Goal: Transaction & Acquisition: Purchase product/service

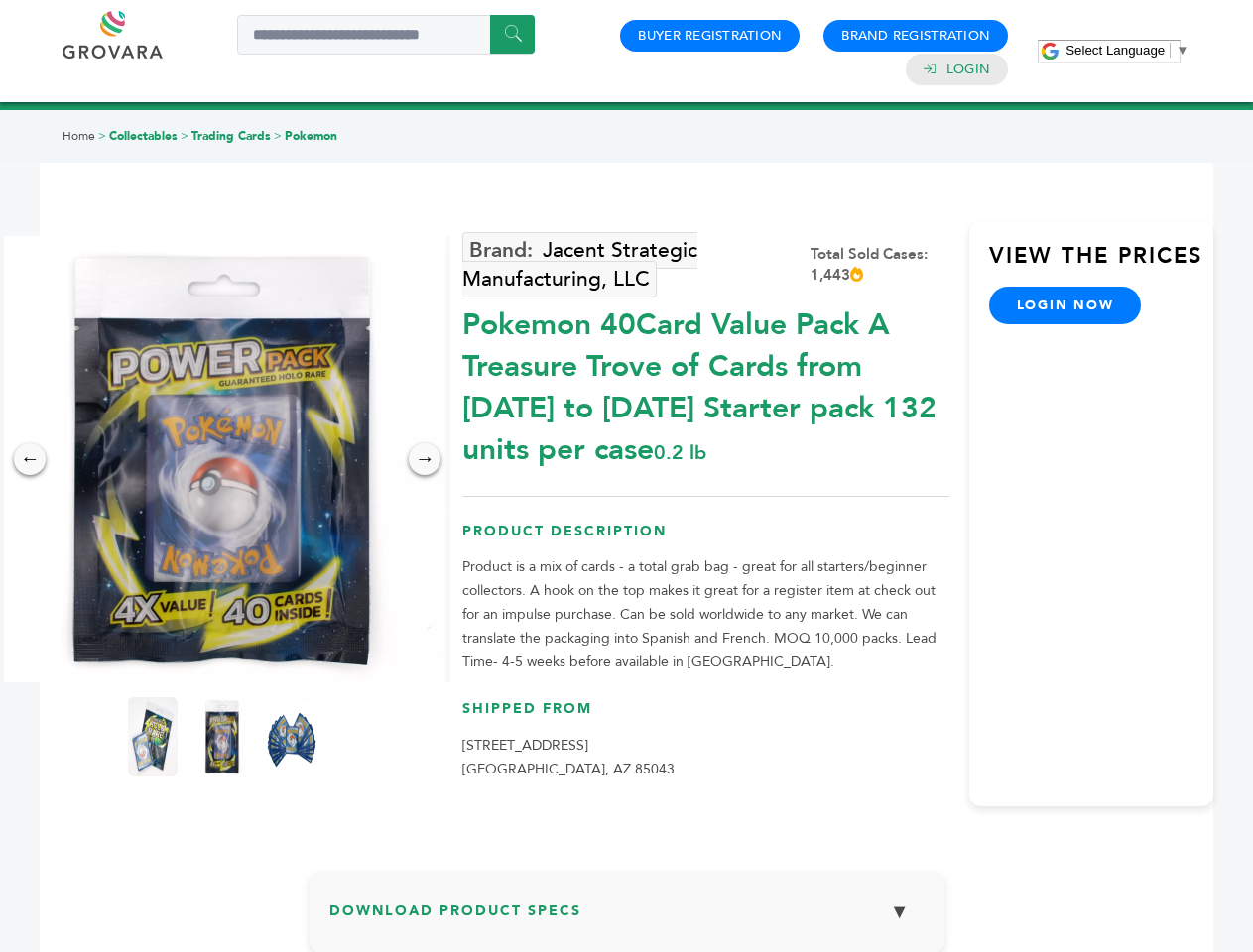
click at [1127, 50] on span "Select Language" at bounding box center [1115, 50] width 99 height 15
click at [222, 460] on img at bounding box center [222, 460] width 447 height 447
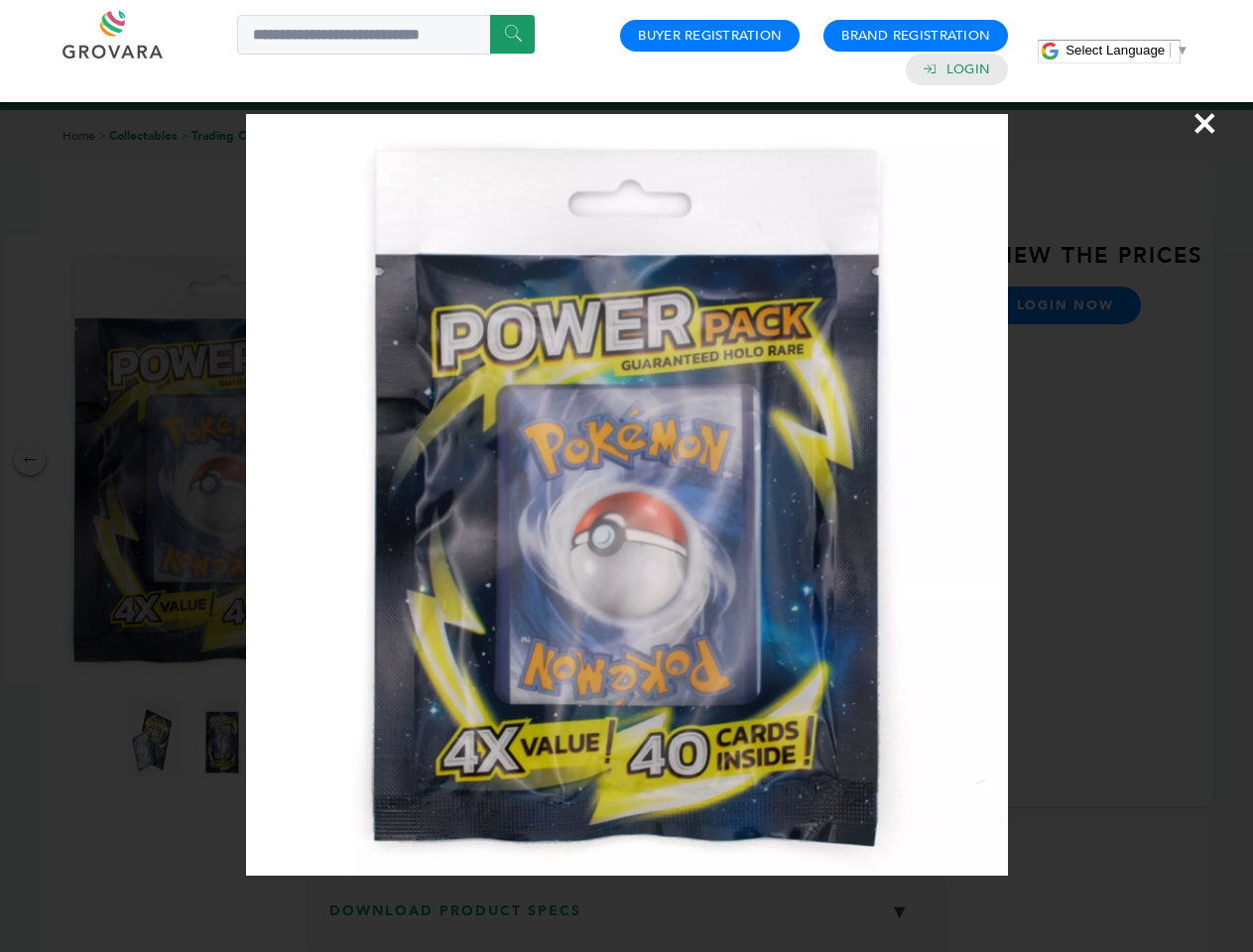
click at [30, 460] on div "×" at bounding box center [626, 476] width 1253 height 952
click at [425, 460] on div "→" at bounding box center [425, 460] width 32 height 32
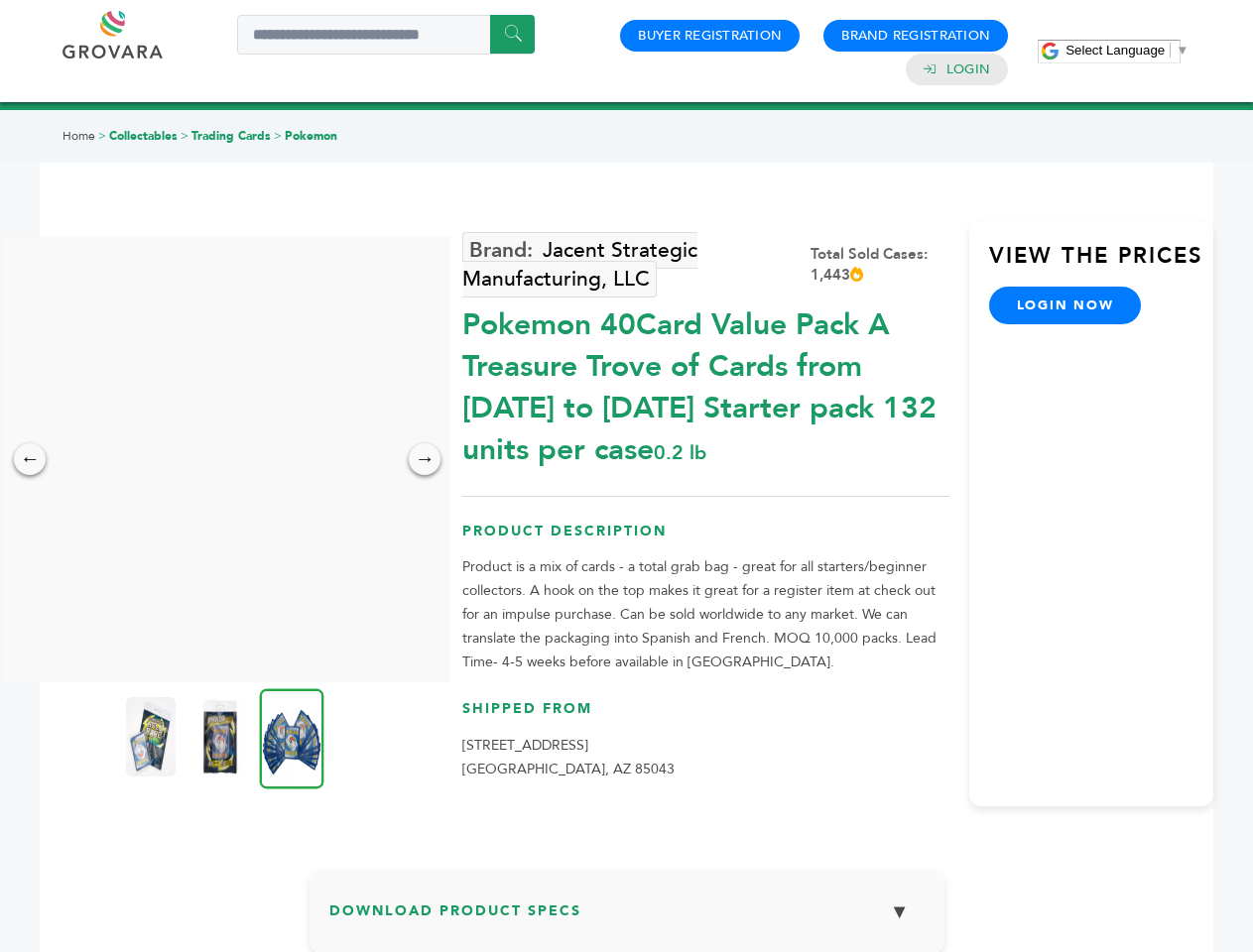
click at [153, 737] on img at bounding box center [151, 737] width 50 height 79
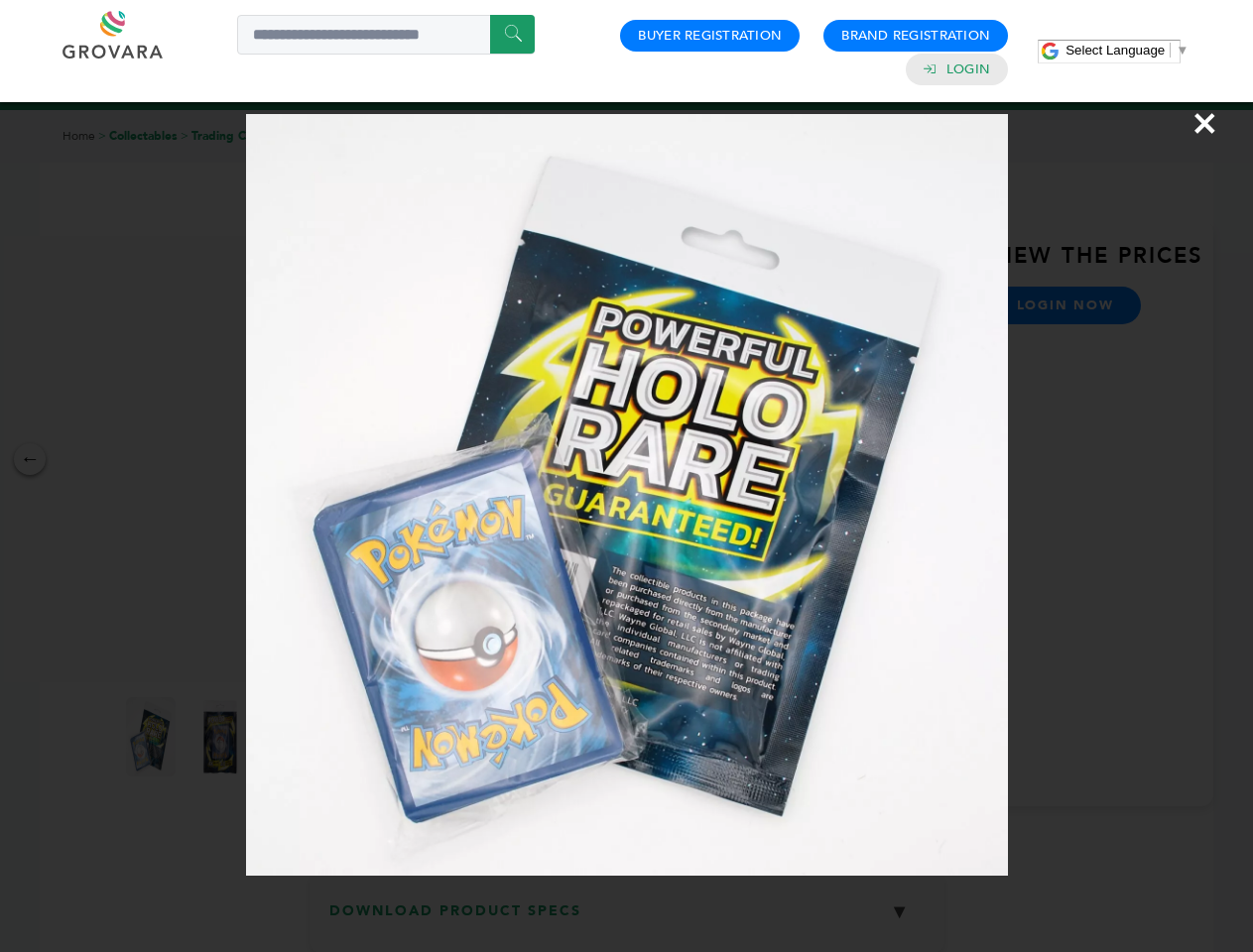
click at [222, 737] on div "×" at bounding box center [626, 476] width 1253 height 952
click at [292, 737] on img at bounding box center [292, 738] width 65 height 100
click at [626, 919] on div "×" at bounding box center [626, 476] width 1253 height 952
